Goal: Check status: Check status

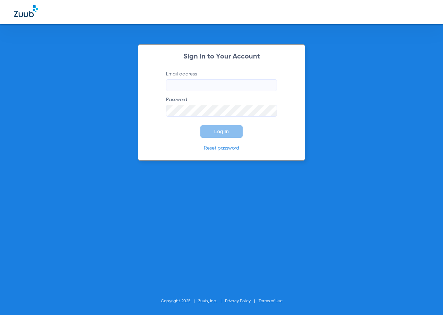
type input "[EMAIL_ADDRESS][DOMAIN_NAME]"
click at [80, 221] on div "Sign In to Your Account Email address [EMAIL_ADDRESS][DOMAIN_NAME] Password Log…" at bounding box center [221, 157] width 443 height 315
click at [237, 130] on button "Log In" at bounding box center [221, 131] width 42 height 12
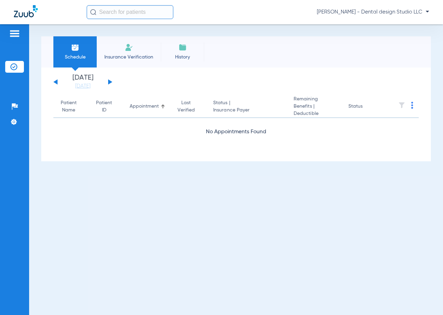
click at [110, 80] on div "[DATE] [DATE] [DATE] [DATE] [DATE] [DATE] [DATE] [DATE] [DATE] [DATE] [DATE] [D…" at bounding box center [82, 81] width 59 height 15
click at [110, 82] on button at bounding box center [110, 81] width 4 height 5
